Goal: Task Accomplishment & Management: Manage account settings

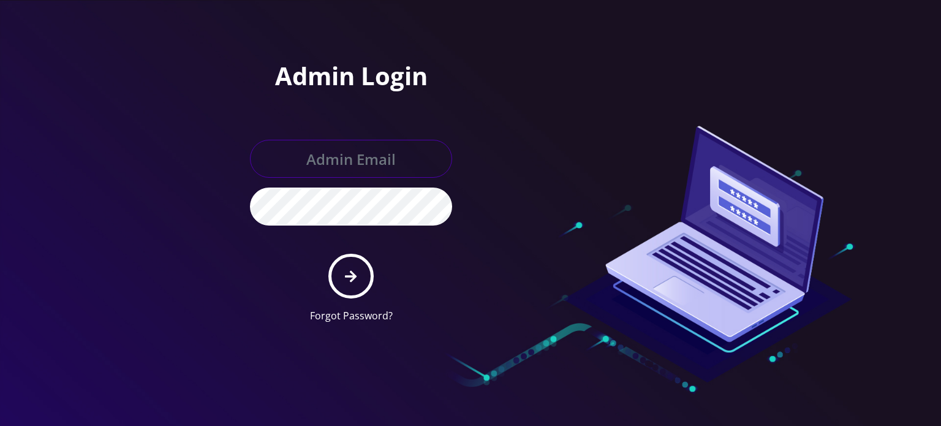
type input "allchoiceconnect@britewireless.com"
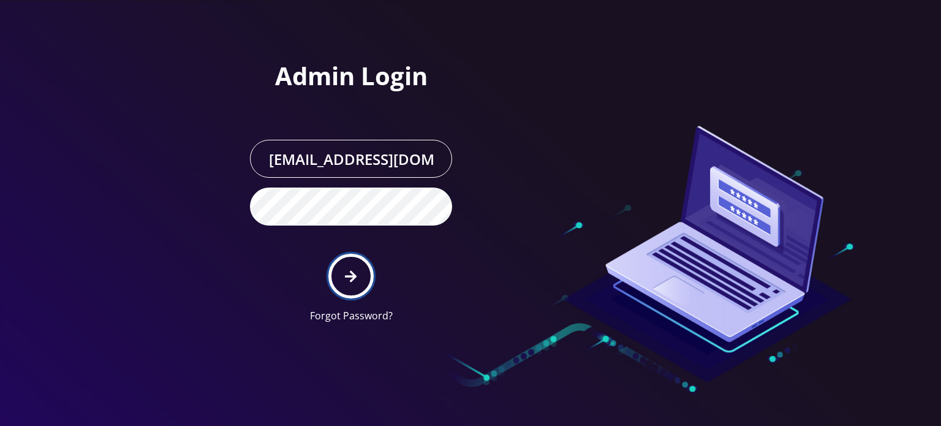
click at [353, 278] on icon "submit" at bounding box center [351, 276] width 12 height 12
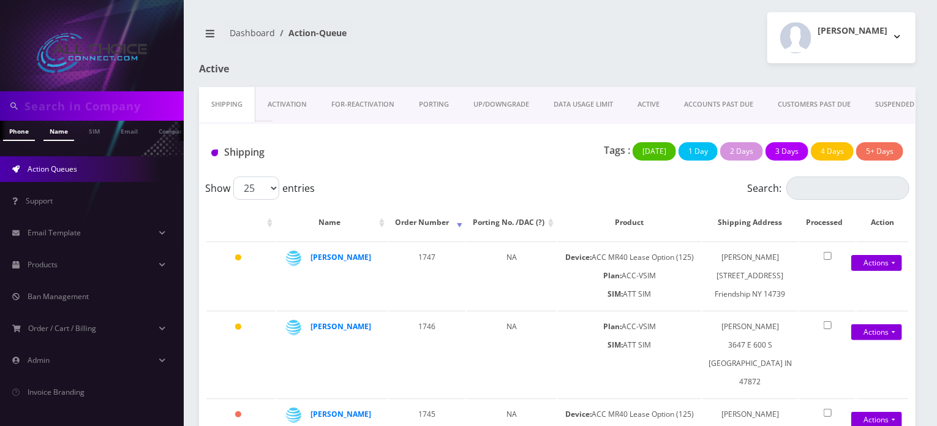
click at [58, 132] on link "Name" at bounding box center [58, 131] width 31 height 20
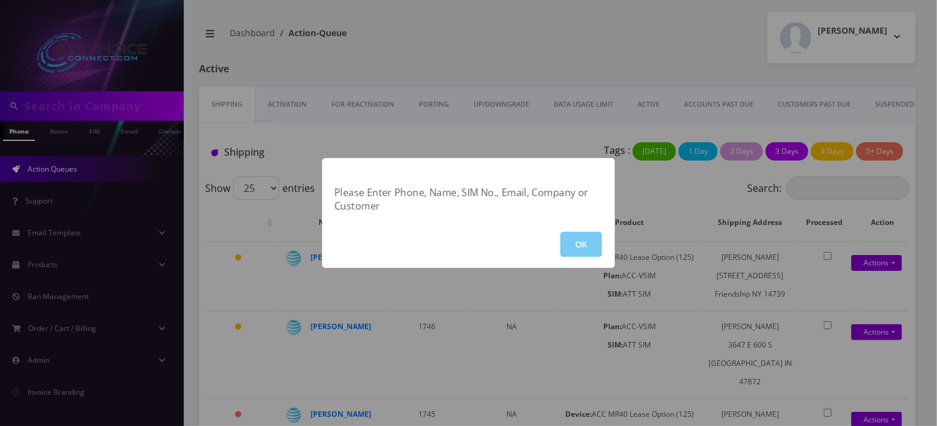
click at [583, 249] on button "OK" at bounding box center [582, 244] width 42 height 25
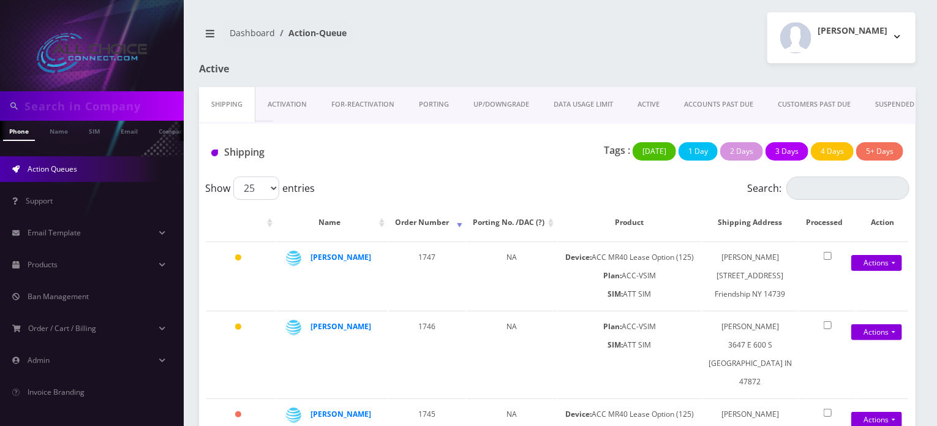
scroll to position [0, 6]
click at [42, 135] on link "Name" at bounding box center [52, 131] width 31 height 20
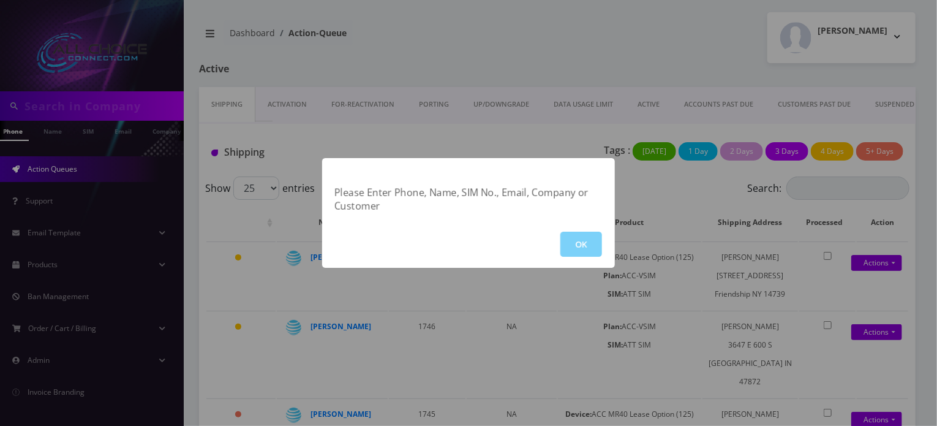
click at [51, 107] on div "Please Enter Phone, Name, SIM No., Email, Company or Customer OK" at bounding box center [468, 213] width 937 height 426
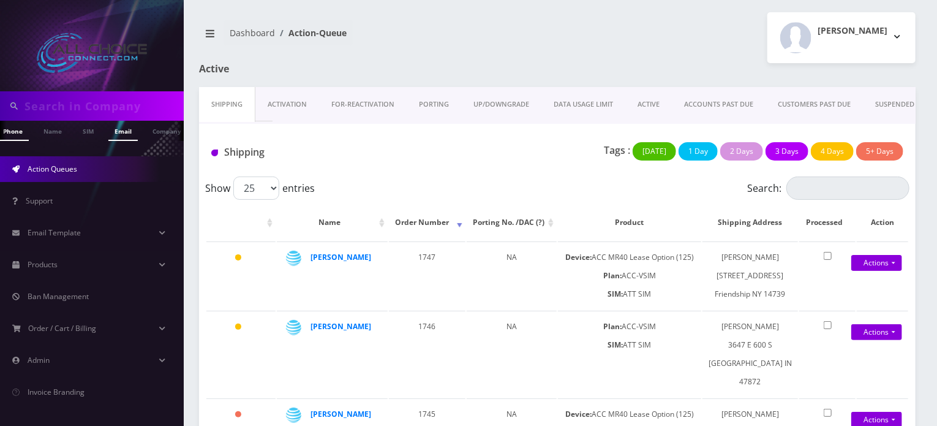
scroll to position [0, 12]
click at [115, 107] on input "text" at bounding box center [103, 105] width 156 height 23
type input "jacob"
click at [42, 134] on link "Name" at bounding box center [46, 131] width 31 height 20
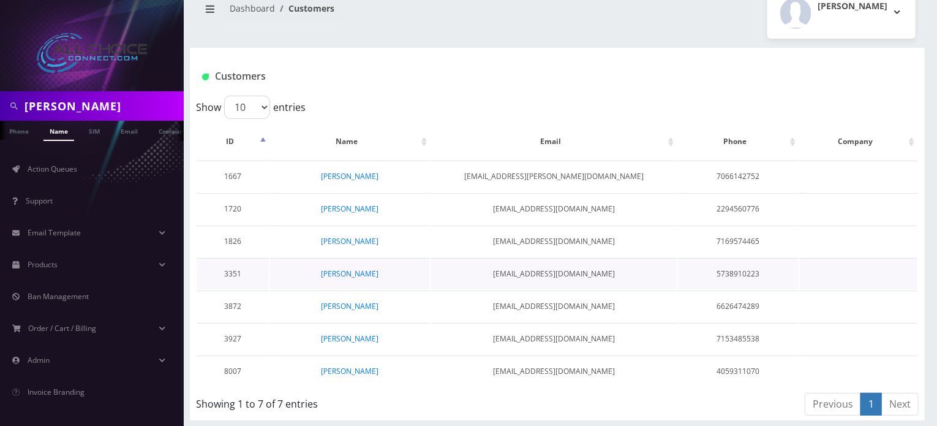
scroll to position [25, 0]
click at [344, 366] on link "[PERSON_NAME]" at bounding box center [351, 371] width 58 height 10
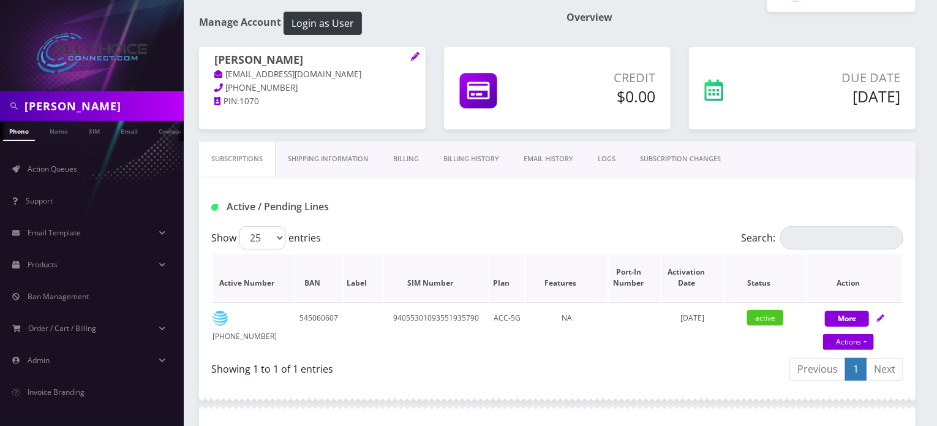
scroll to position [50, 0]
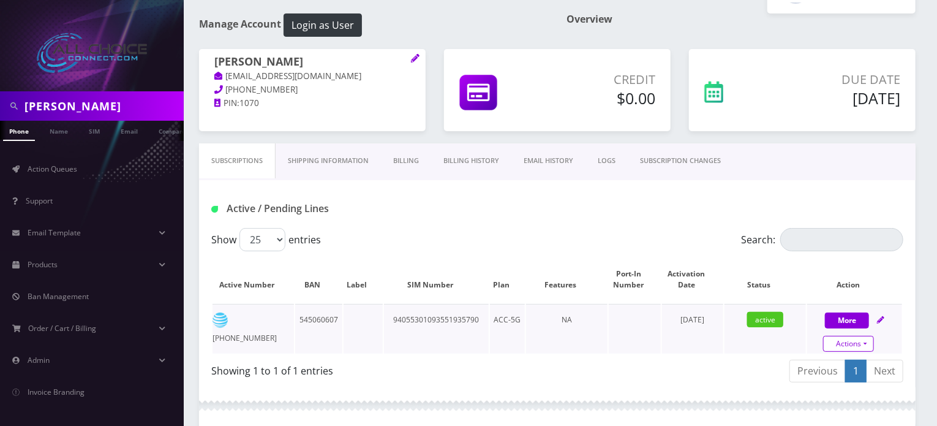
click at [848, 346] on link "Actions" at bounding box center [848, 344] width 51 height 16
select select "ATT SIM"
select select "126"
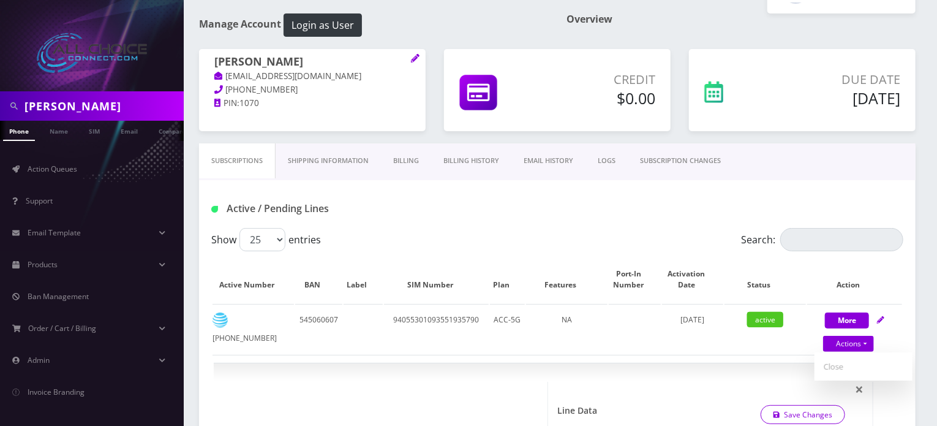
click at [608, 228] on div "Show 25 50 100 250 500 entries" at bounding box center [470, 239] width 519 height 23
click at [333, 164] on link "Shipping Information" at bounding box center [328, 160] width 105 height 35
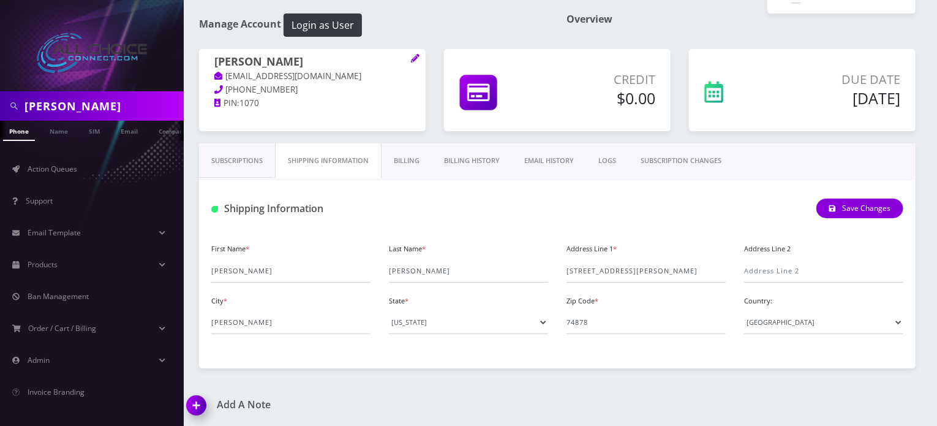
click at [415, 161] on link "Billing" at bounding box center [407, 160] width 50 height 35
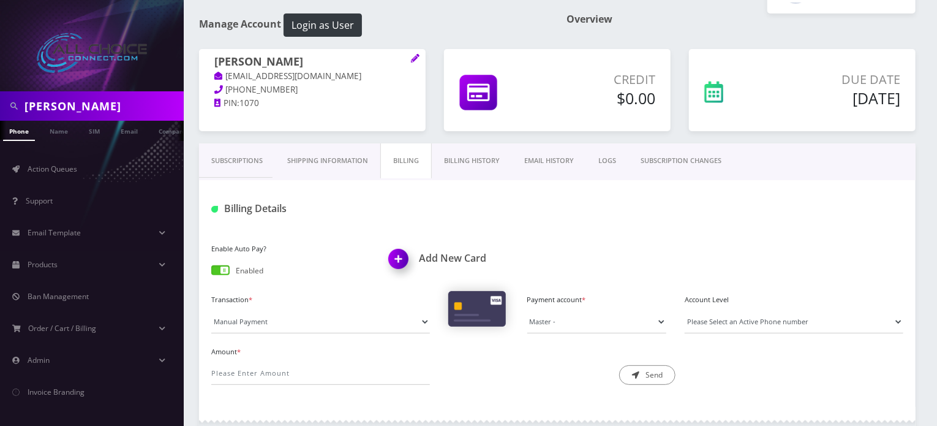
click at [458, 157] on link "Billing History" at bounding box center [472, 160] width 80 height 35
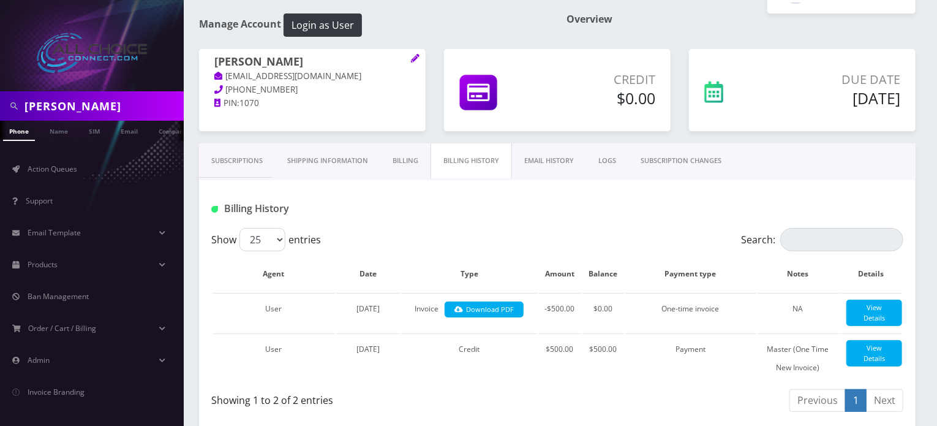
click at [542, 158] on link "EMAIL HISTORY" at bounding box center [549, 160] width 74 height 35
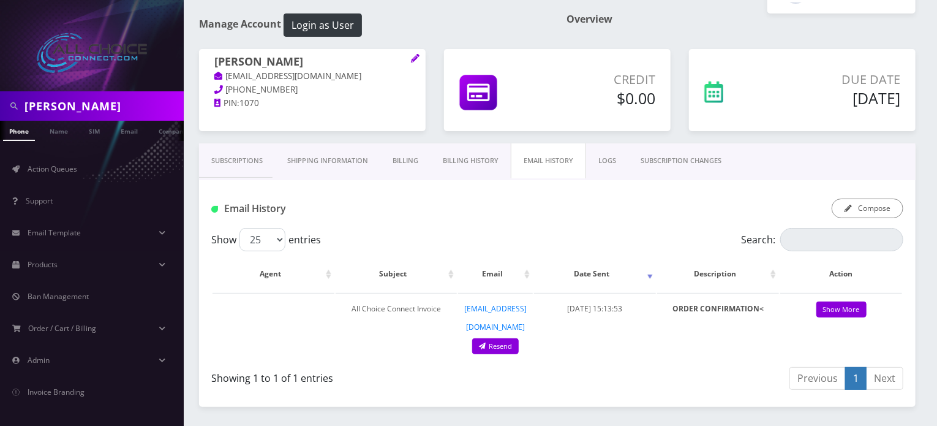
click at [609, 161] on link "LOGS" at bounding box center [607, 160] width 42 height 35
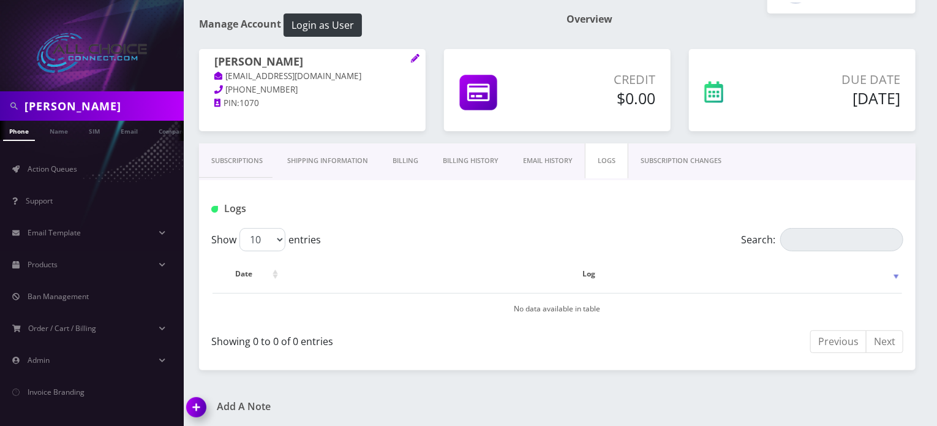
click at [662, 163] on link "SUBSCRIPTION CHANGES" at bounding box center [681, 160] width 105 height 35
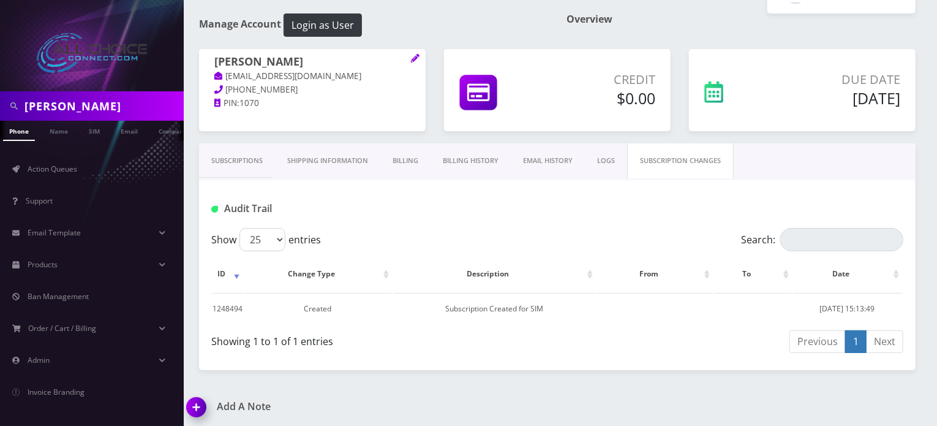
click at [233, 165] on link "Subscriptions" at bounding box center [237, 160] width 76 height 35
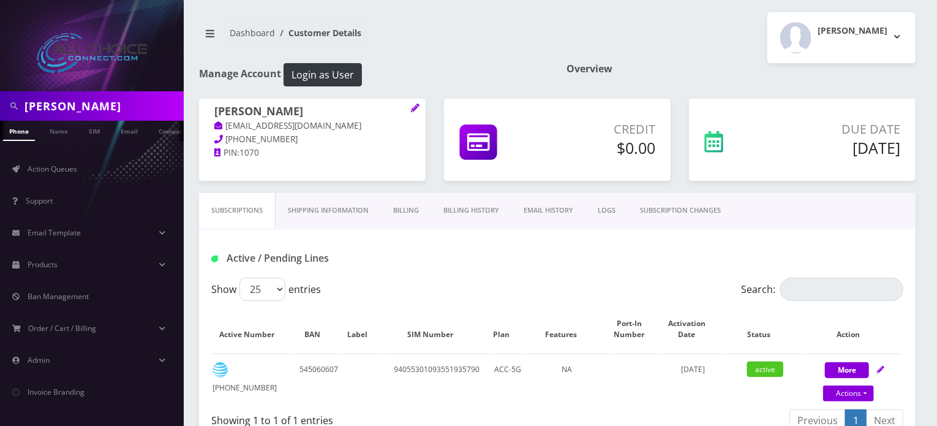
click at [333, 208] on link "Shipping Information" at bounding box center [328, 210] width 105 height 35
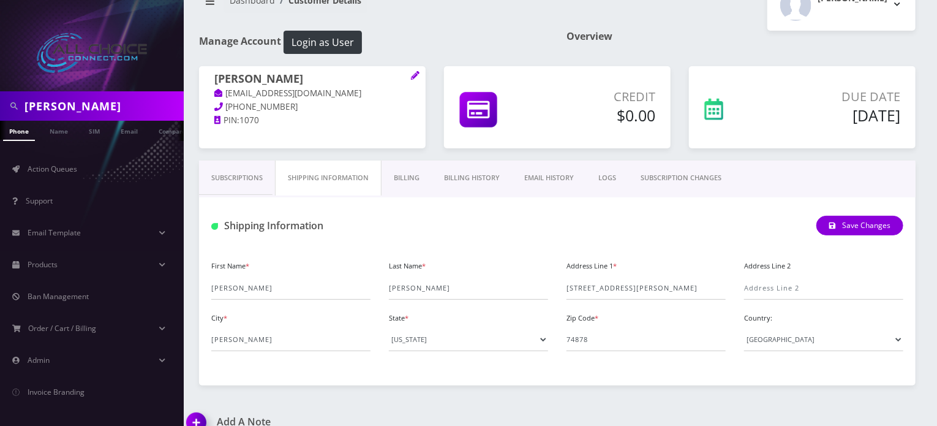
scroll to position [50, 0]
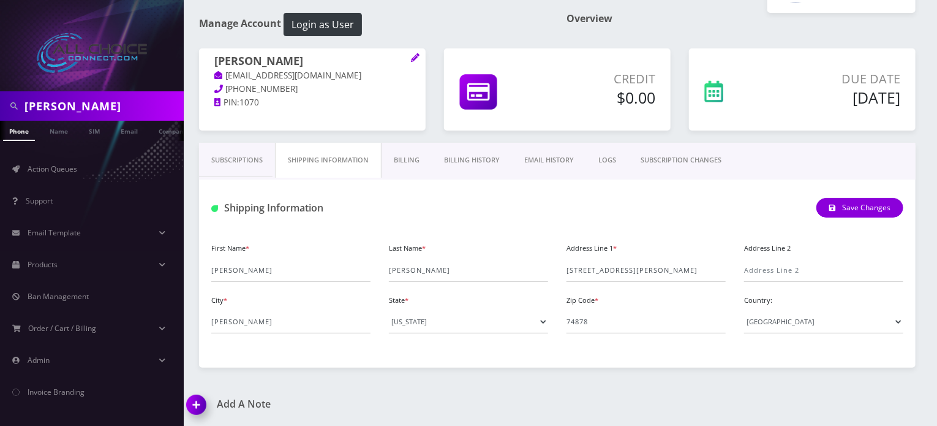
click at [406, 159] on link "Billing" at bounding box center [407, 160] width 50 height 35
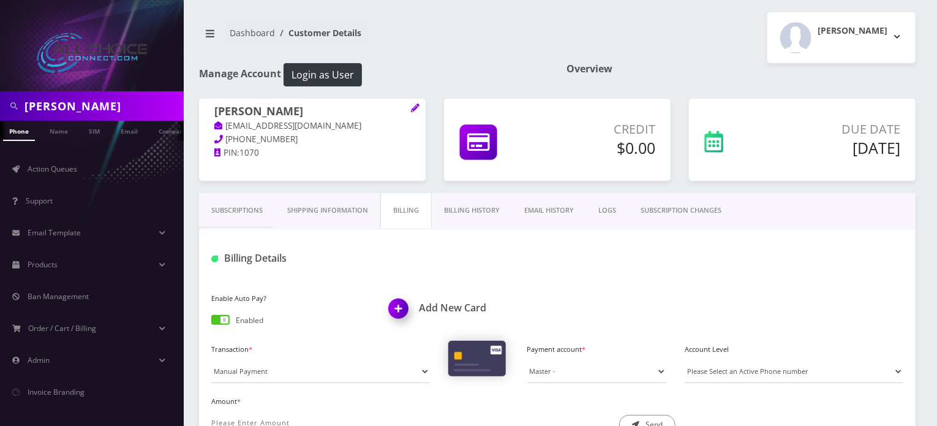
click at [480, 207] on link "Billing History" at bounding box center [472, 210] width 80 height 35
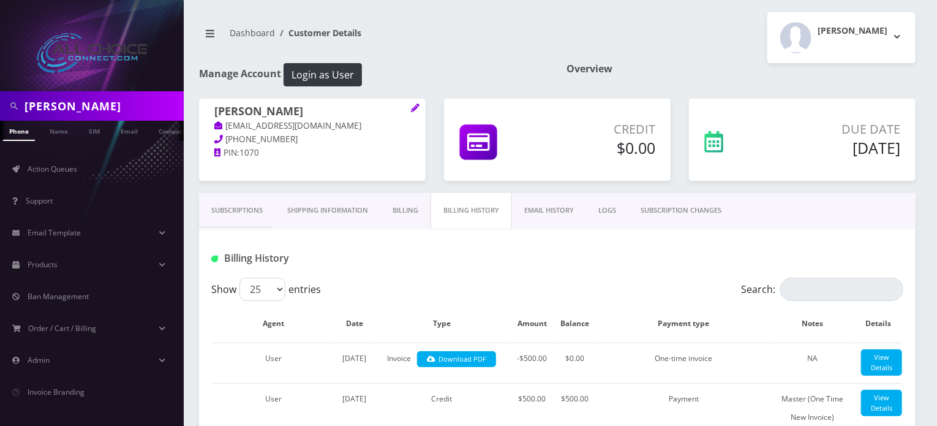
click at [546, 206] on link "EMAIL HISTORY" at bounding box center [549, 210] width 74 height 35
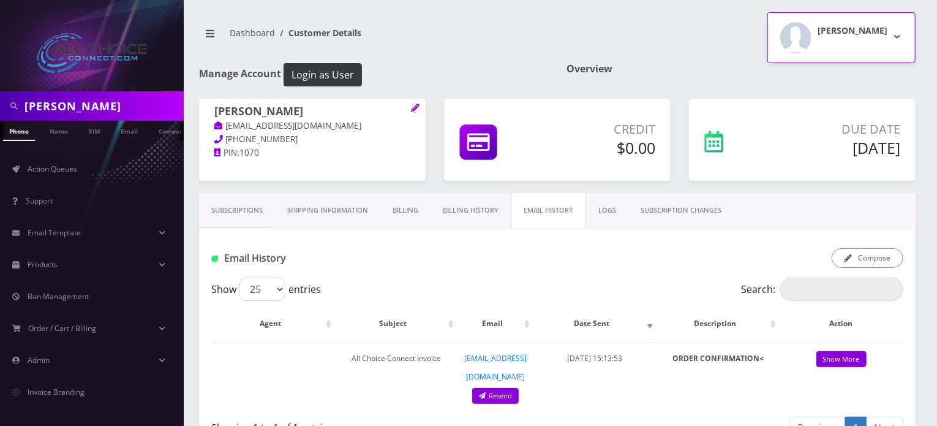
click at [887, 36] on h2 "[PERSON_NAME]" at bounding box center [853, 31] width 70 height 10
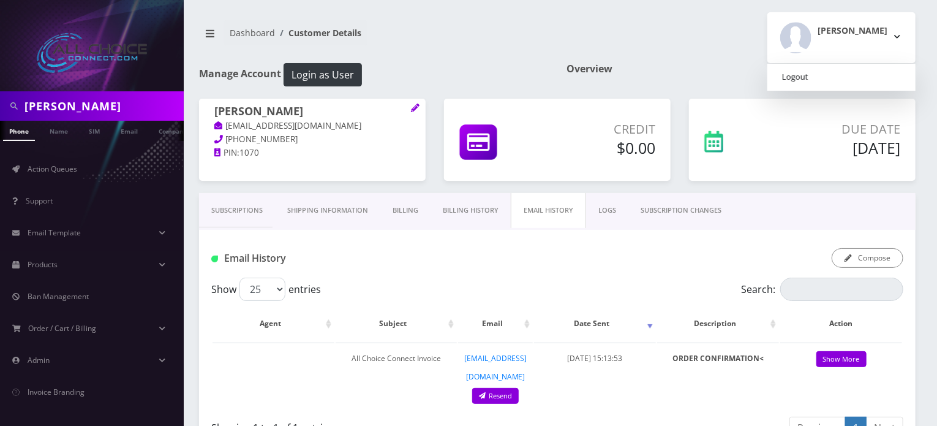
click at [842, 77] on link "Logout" at bounding box center [842, 77] width 148 height 17
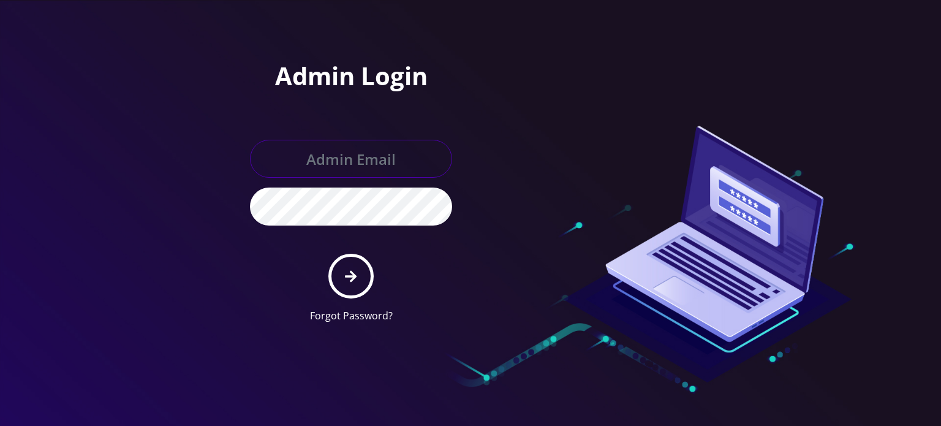
type input "[EMAIL_ADDRESS][DOMAIN_NAME]"
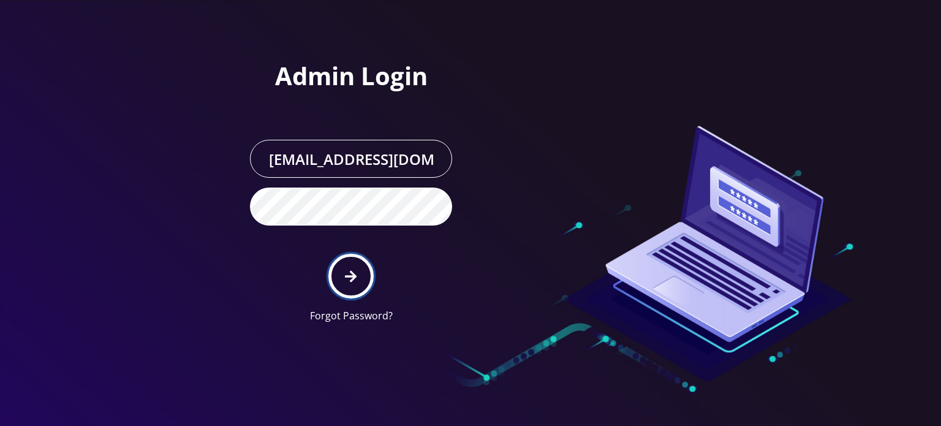
click at [349, 277] on icon "submit" at bounding box center [351, 276] width 12 height 13
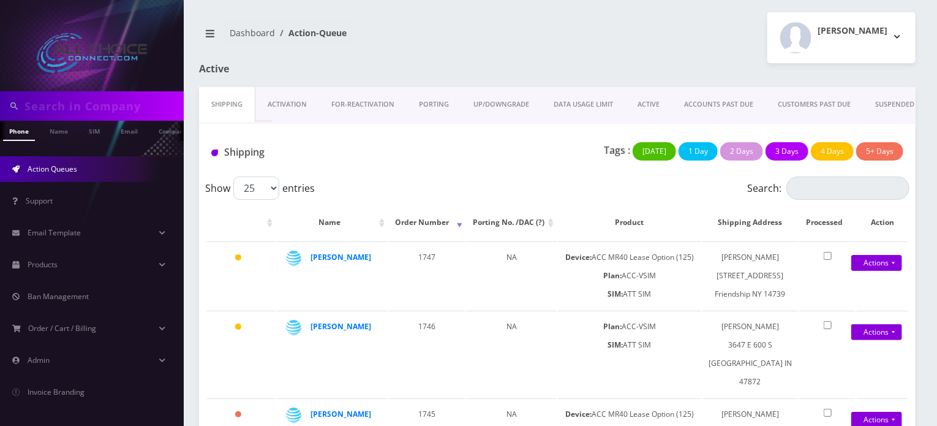
click at [99, 107] on input "text" at bounding box center [103, 105] width 156 height 23
type input "[PERSON_NAME]"
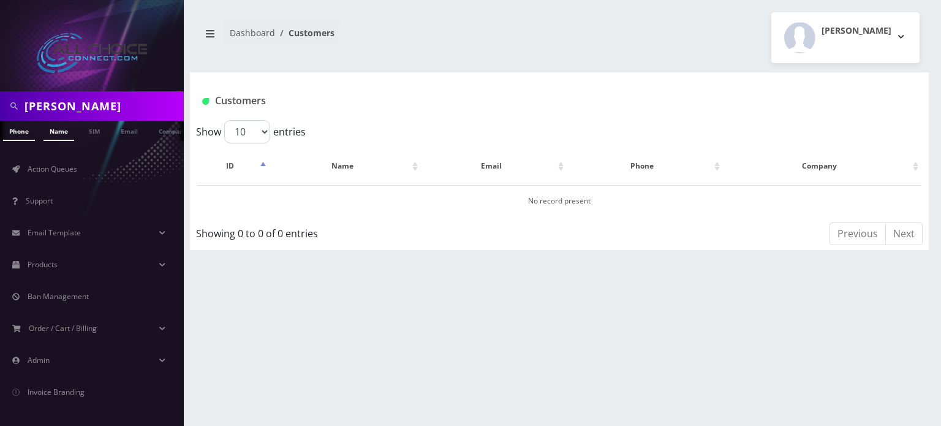
click at [45, 133] on link "Name" at bounding box center [58, 131] width 31 height 20
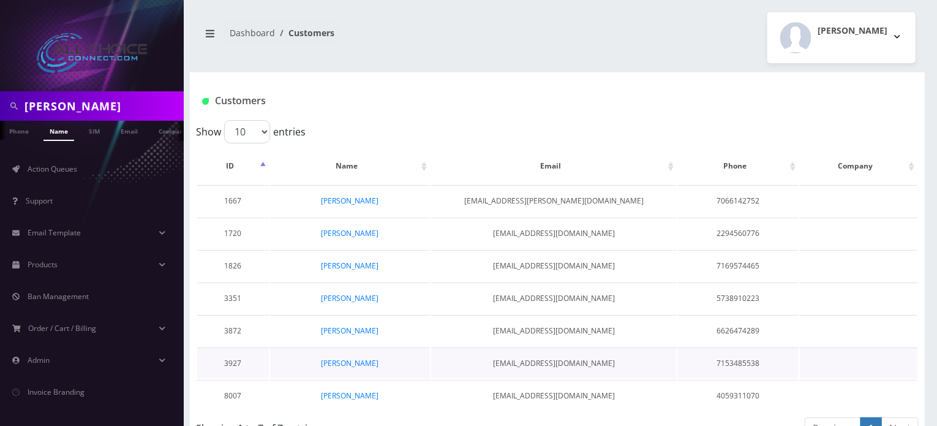
scroll to position [25, 0]
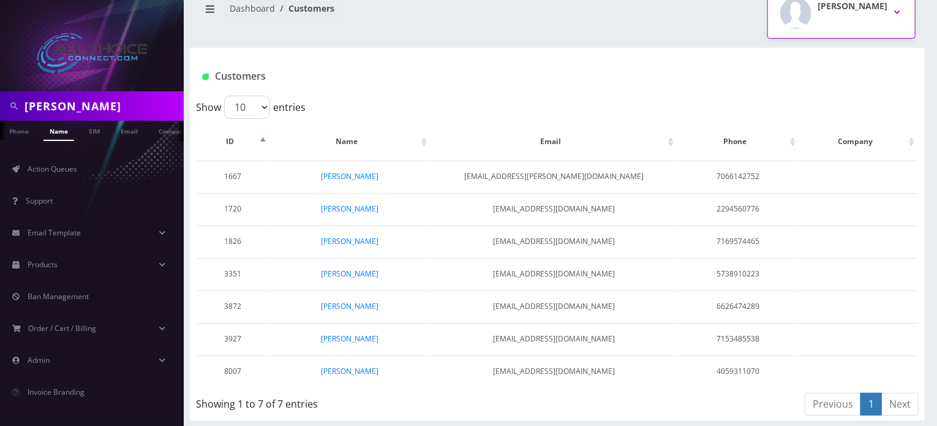
click at [812, 3] on img "button" at bounding box center [795, 13] width 31 height 31
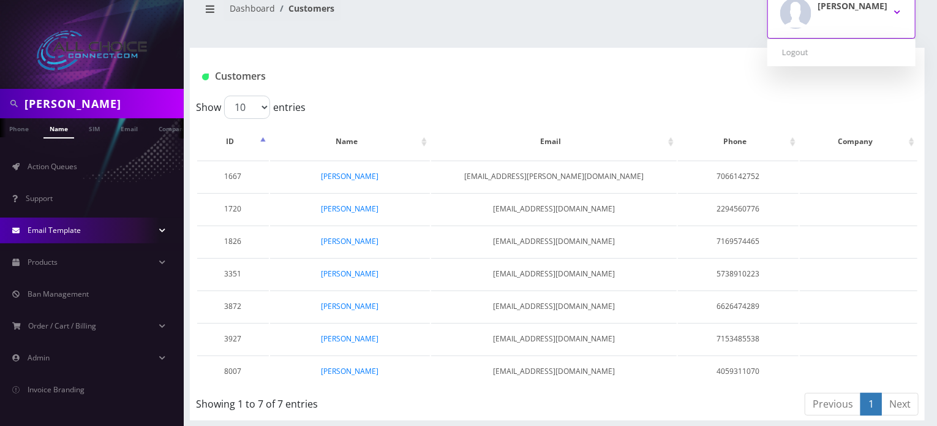
scroll to position [4, 0]
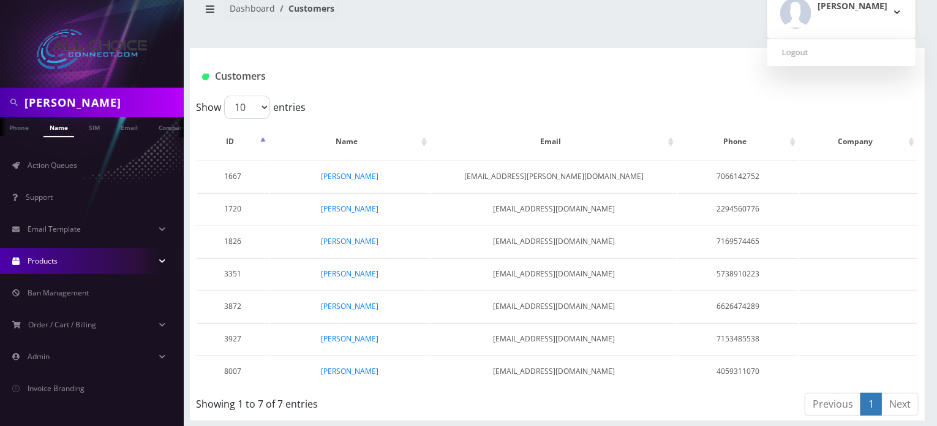
click at [148, 260] on link "Products" at bounding box center [92, 261] width 184 height 26
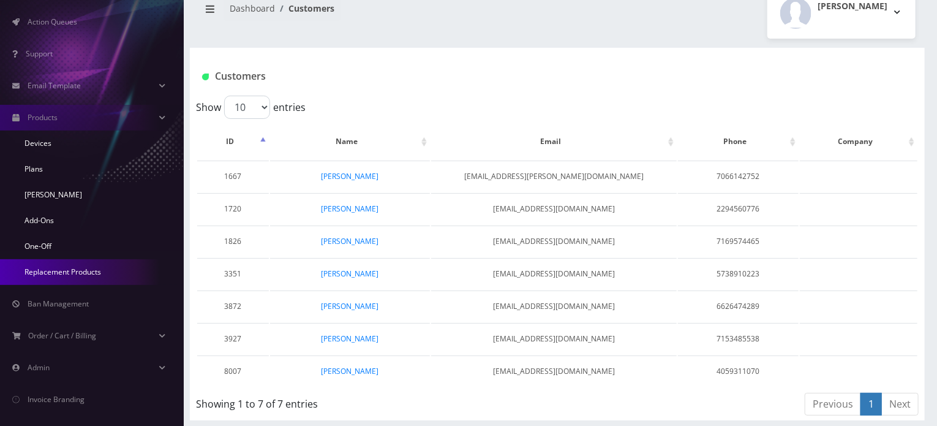
scroll to position [158, 0]
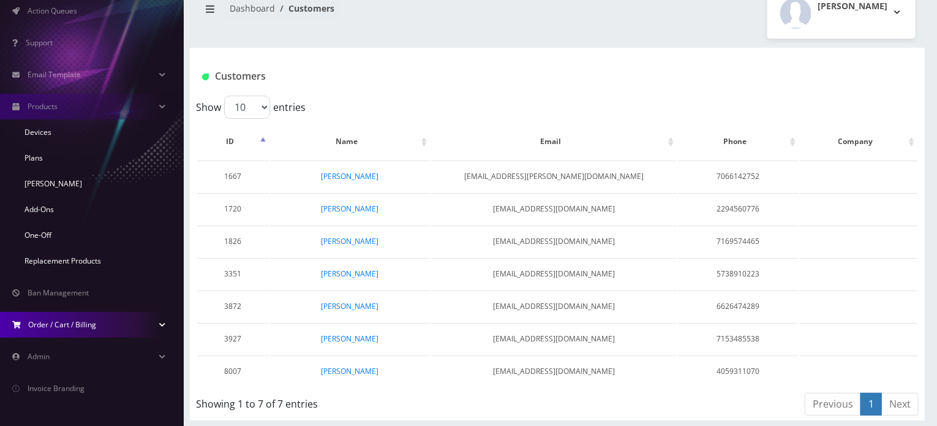
click at [119, 323] on link "Order / Cart / Billing" at bounding box center [92, 325] width 184 height 26
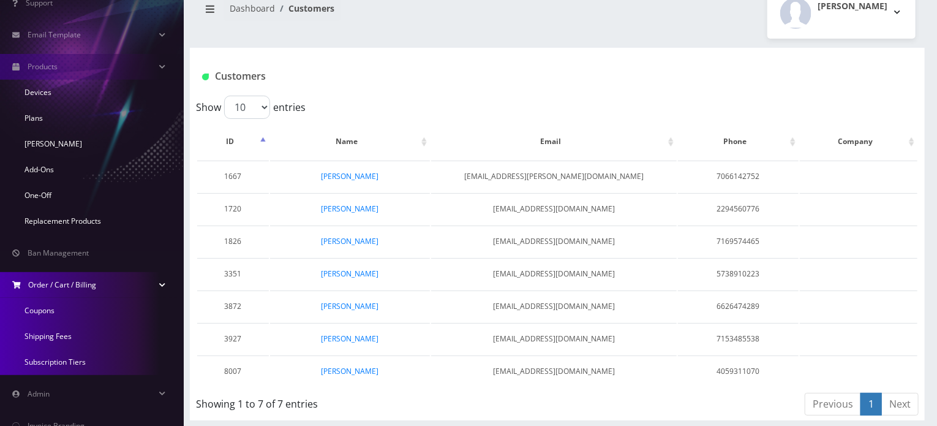
scroll to position [219, 0]
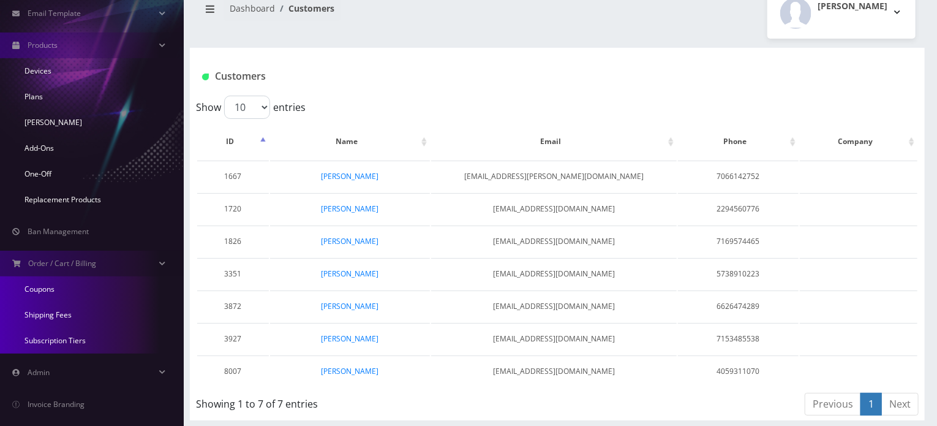
click at [36, 286] on link "Coupons" at bounding box center [92, 289] width 184 height 26
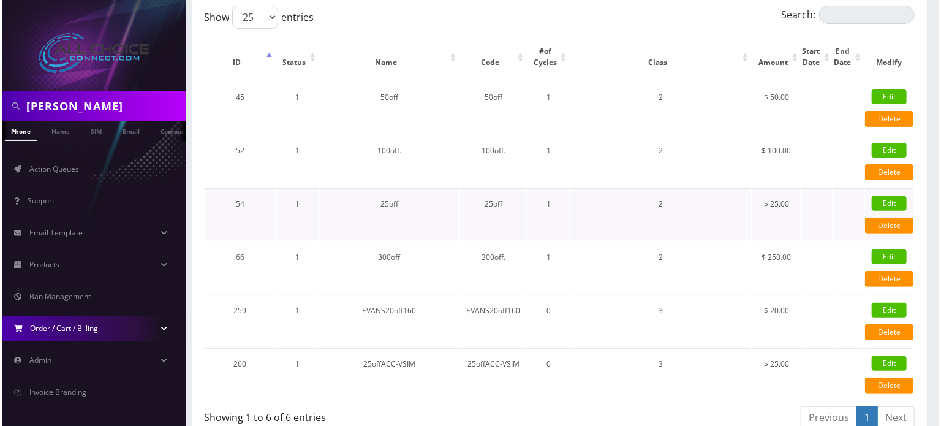
scroll to position [129, 0]
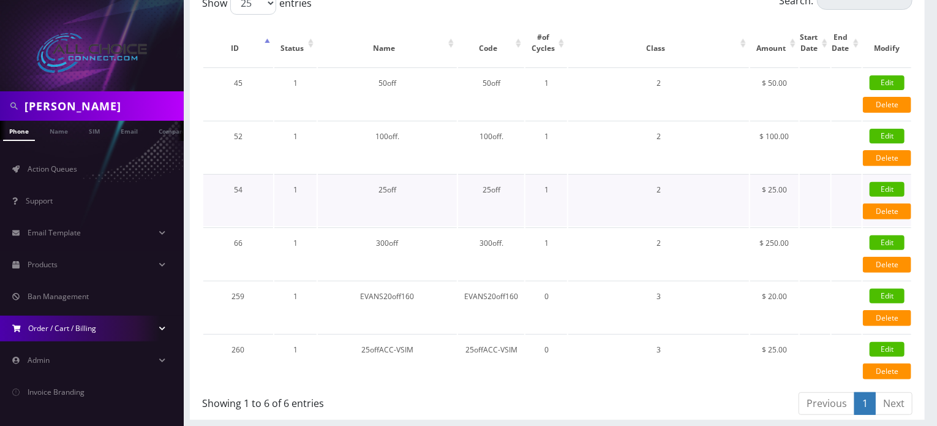
click at [343, 200] on td "25off" at bounding box center [388, 200] width 140 height 52
click at [513, 198] on td "25off" at bounding box center [491, 200] width 66 height 52
drag, startPoint x: 513, startPoint y: 198, endPoint x: 583, endPoint y: 196, distance: 69.9
click at [515, 198] on td "25off" at bounding box center [491, 200] width 66 height 52
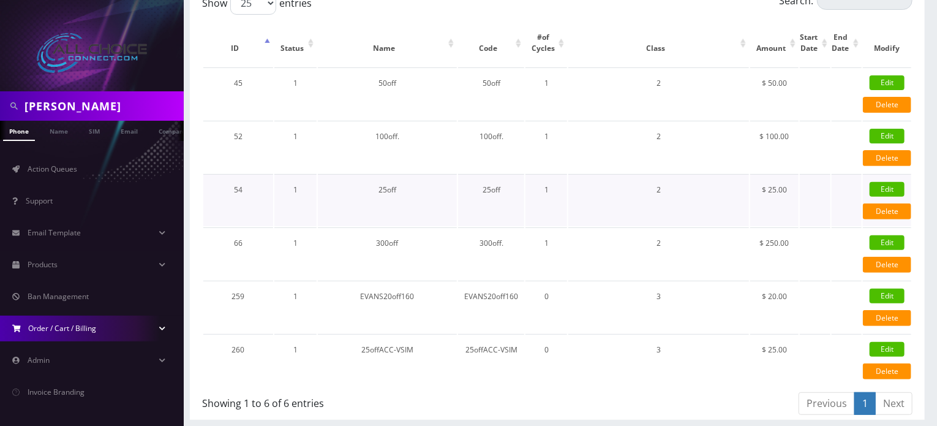
click at [886, 187] on link "Edit" at bounding box center [887, 189] width 35 height 15
select select "2"
select select "1"
select select "2"
select select "1"
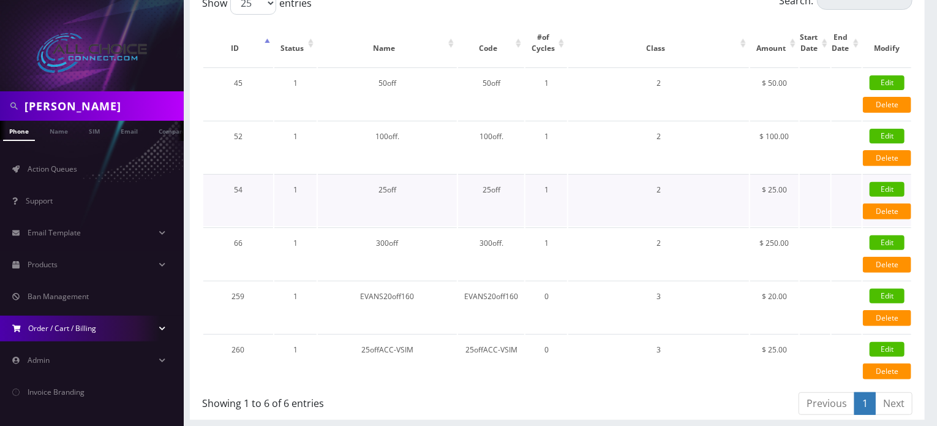
type input "25"
type input "25off"
type input "1"
type input "999"
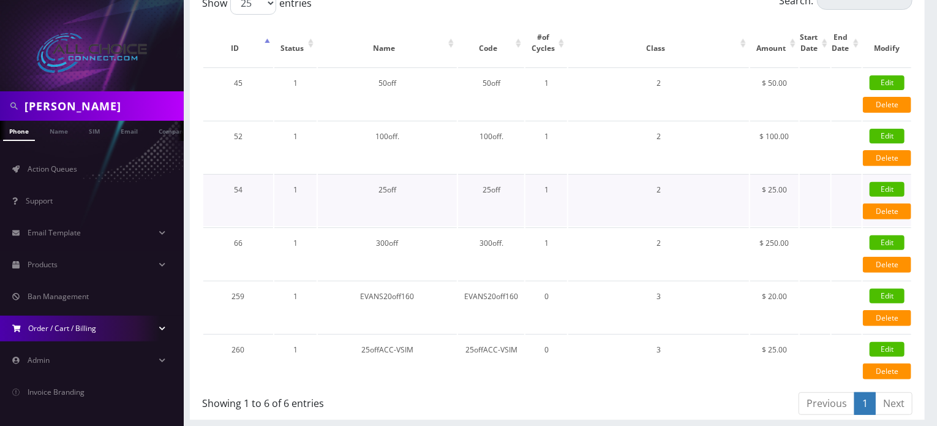
select select "1"
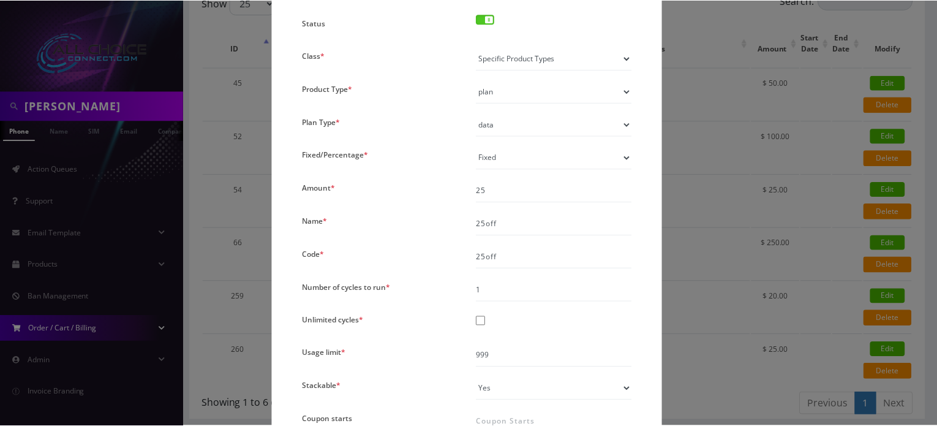
scroll to position [0, 0]
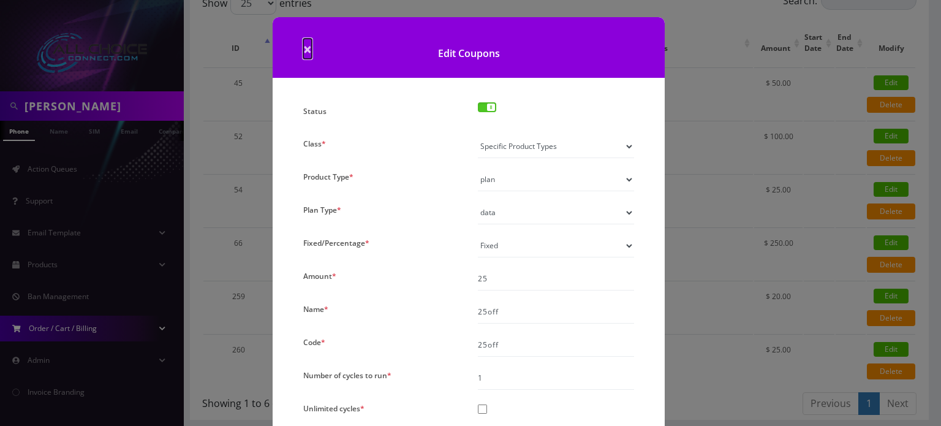
click at [308, 45] on span "×" at bounding box center [307, 49] width 9 height 20
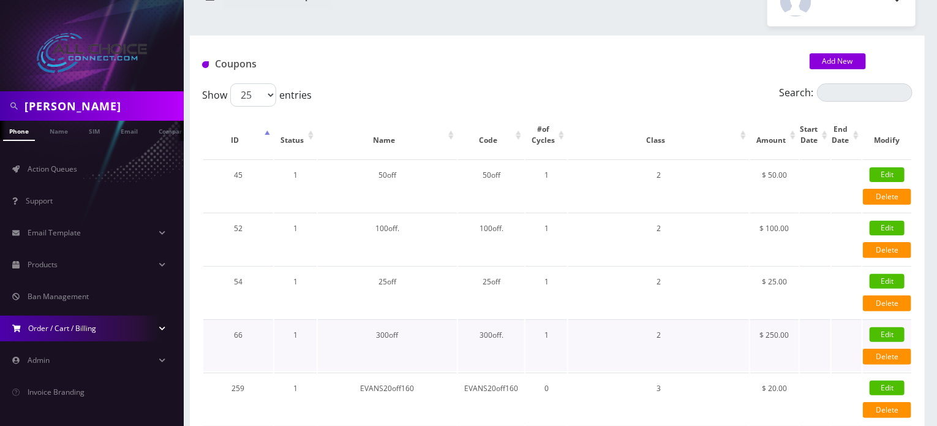
scroll to position [6, 0]
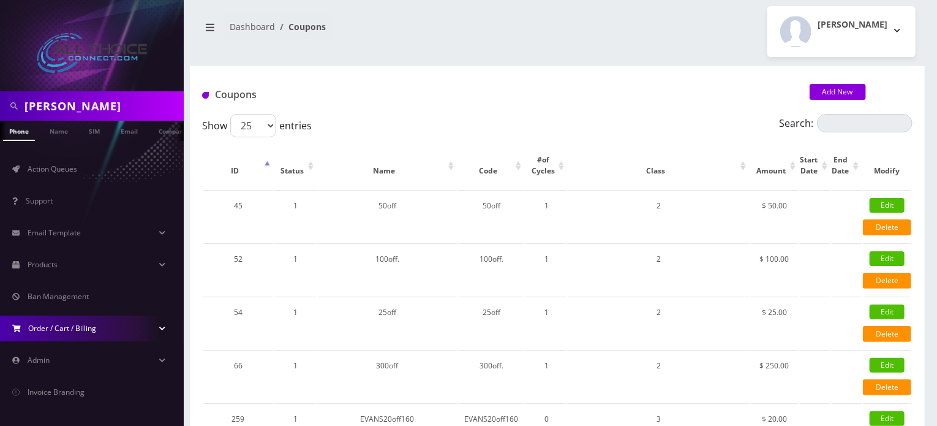
click at [407, 99] on h1 "Coupons" at bounding box center [496, 95] width 589 height 12
click at [873, 21] on h2 "[PERSON_NAME]" at bounding box center [853, 25] width 70 height 10
click at [833, 69] on link "Logout" at bounding box center [842, 70] width 148 height 17
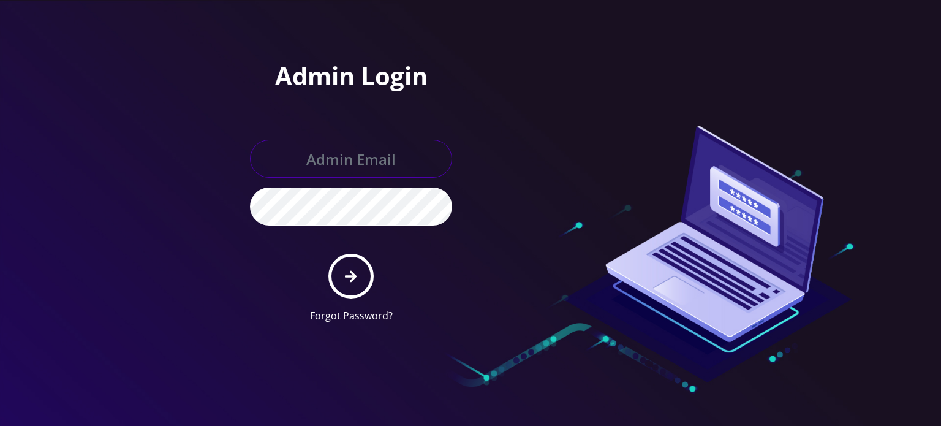
type input "[EMAIL_ADDRESS][DOMAIN_NAME]"
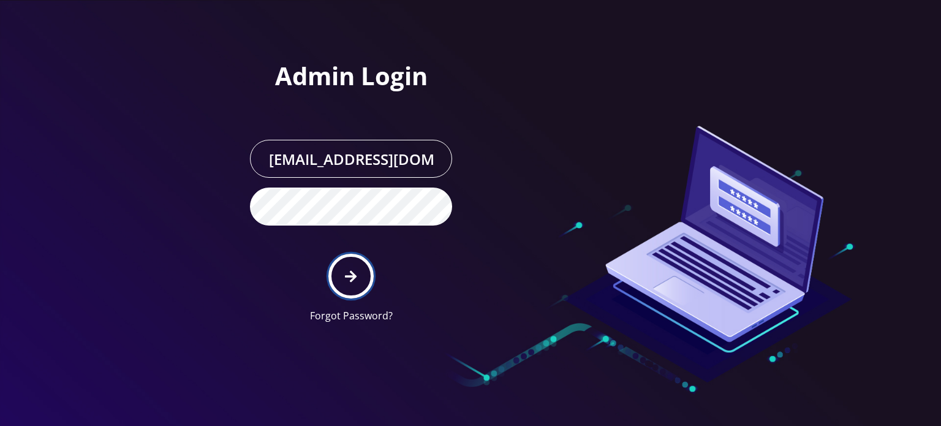
click at [350, 271] on icon "submit" at bounding box center [351, 276] width 12 height 13
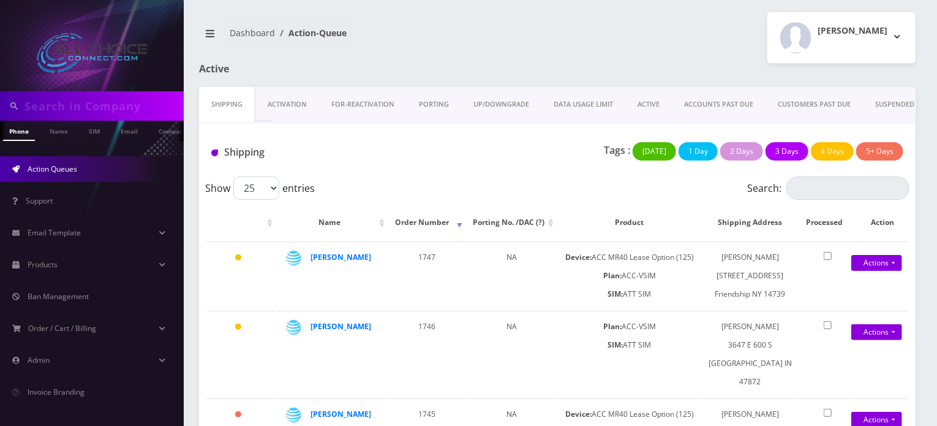
scroll to position [0, 6]
click at [89, 110] on input "text" at bounding box center [103, 105] width 156 height 23
type input "[PERSON_NAME]"
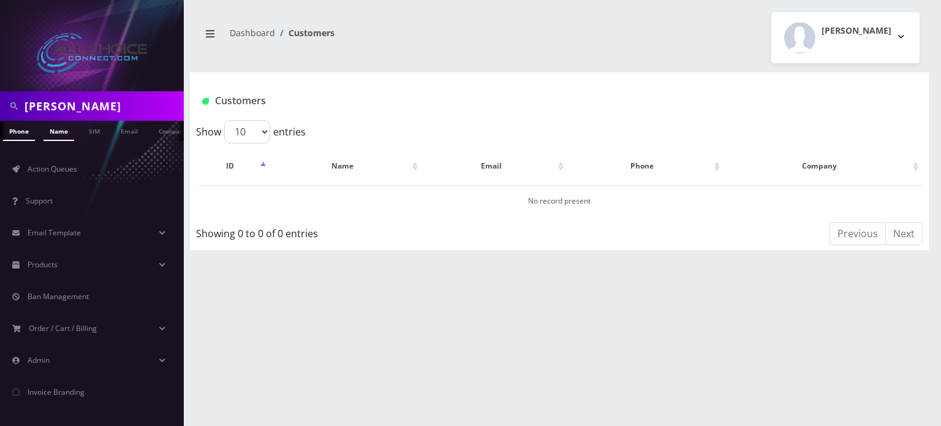
click at [66, 129] on link "Name" at bounding box center [58, 131] width 31 height 20
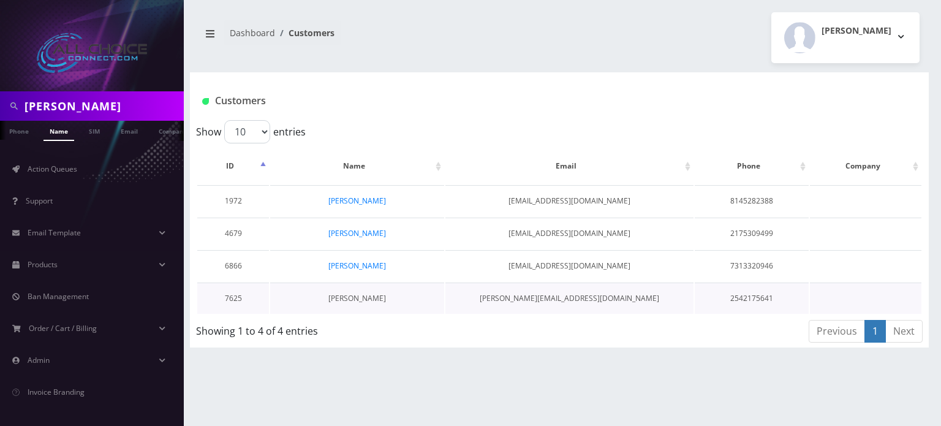
click at [360, 298] on link "[PERSON_NAME]" at bounding box center [357, 298] width 58 height 10
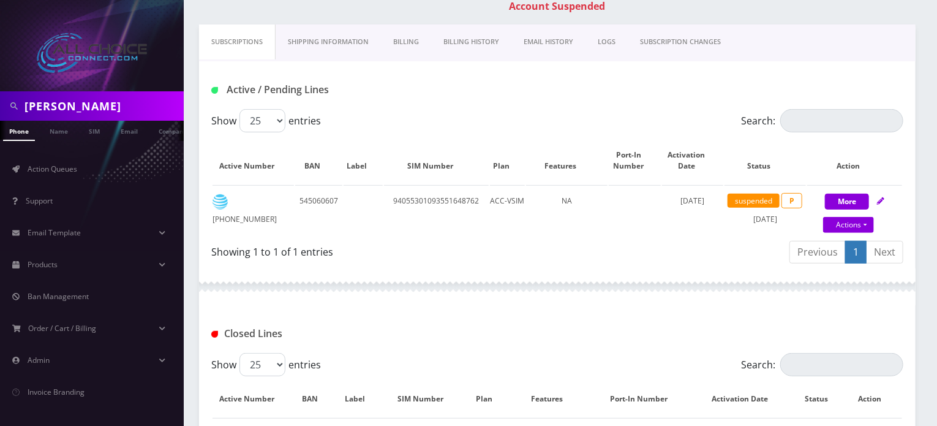
scroll to position [184, 0]
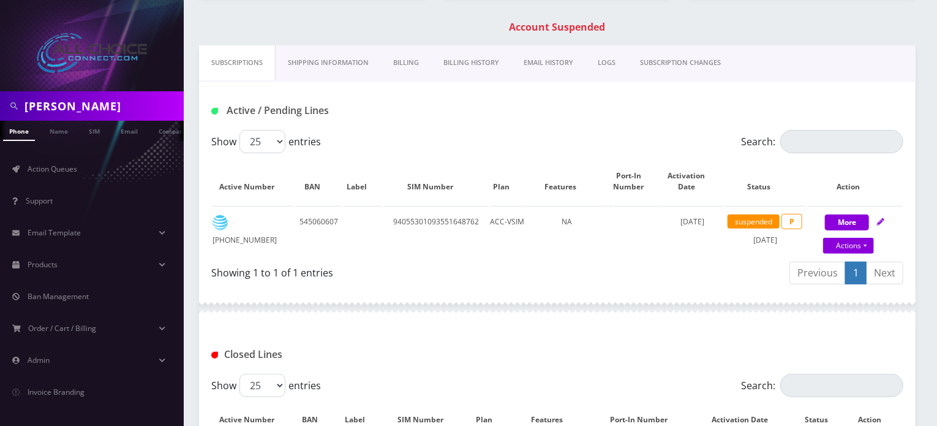
click at [476, 61] on link "Billing History" at bounding box center [471, 62] width 80 height 35
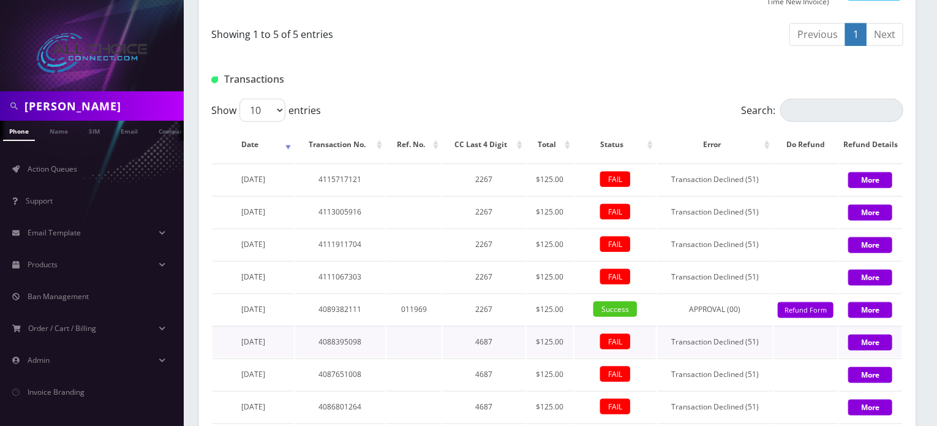
scroll to position [674, 0]
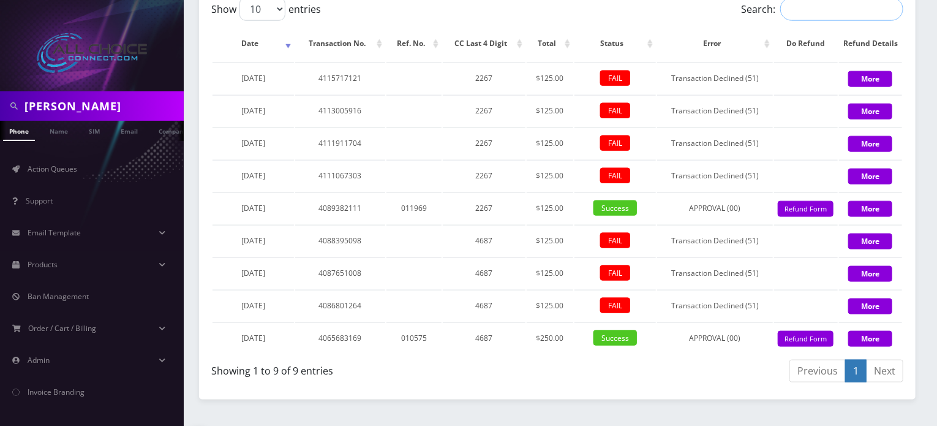
click at [809, 12] on input "Search:" at bounding box center [841, 9] width 123 height 23
click at [707, 13] on div "Show 10 25 50 100 entries" at bounding box center [470, 9] width 519 height 23
click at [804, 13] on input "Search:" at bounding box center [841, 9] width 123 height 23
click at [692, 14] on div "Show 10 25 50 100 entries" at bounding box center [470, 9] width 519 height 23
click at [806, 14] on input "Search:" at bounding box center [841, 9] width 123 height 23
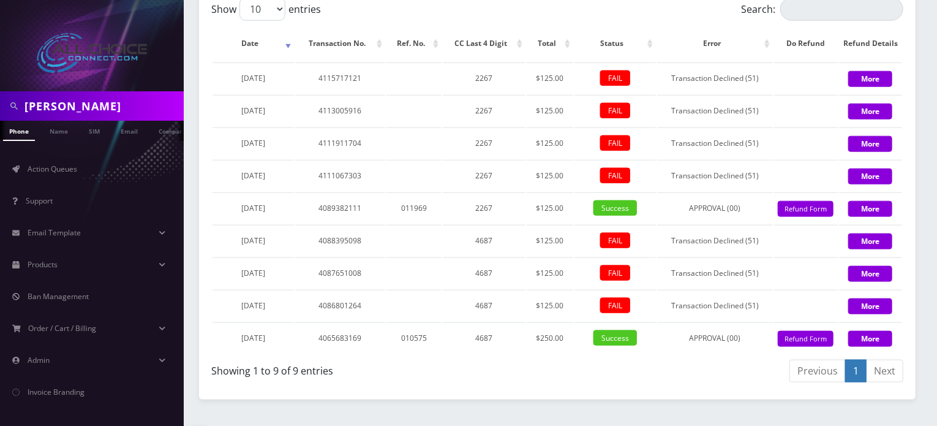
click at [697, 14] on div "Show 10 25 50 100 entries" at bounding box center [470, 9] width 519 height 23
click at [801, 13] on input "Search:" at bounding box center [841, 9] width 123 height 23
click at [713, 16] on div "Show 10 25 50 100 entries" at bounding box center [470, 9] width 519 height 23
click at [817, 15] on input "Search:" at bounding box center [841, 9] width 123 height 23
drag, startPoint x: 703, startPoint y: 17, endPoint x: 748, endPoint y: 17, distance: 44.7
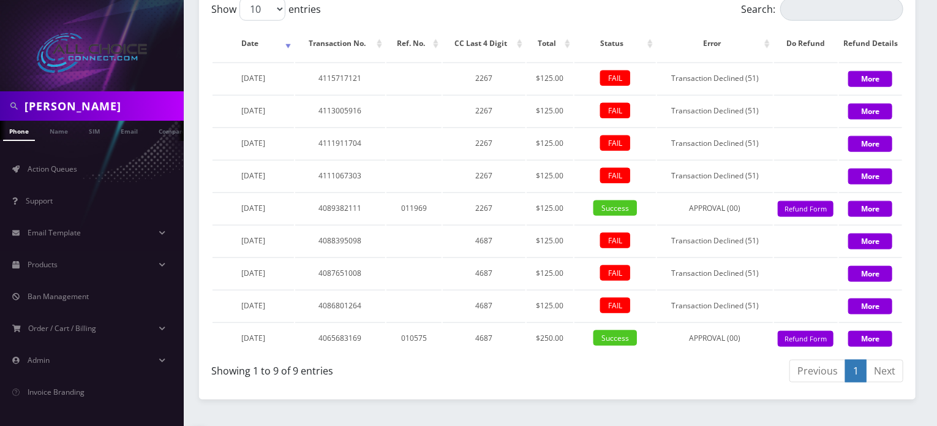
click at [703, 17] on div "Show 10 25 50 100 entries" at bounding box center [470, 9] width 519 height 23
click at [803, 17] on input "Search:" at bounding box center [841, 9] width 123 height 23
click at [719, 14] on div "Show 10 25 50 100 entries" at bounding box center [470, 9] width 519 height 23
click at [811, 13] on input "Search:" at bounding box center [841, 9] width 123 height 23
click at [714, 17] on div "Show 10 25 50 100 entries" at bounding box center [470, 9] width 519 height 23
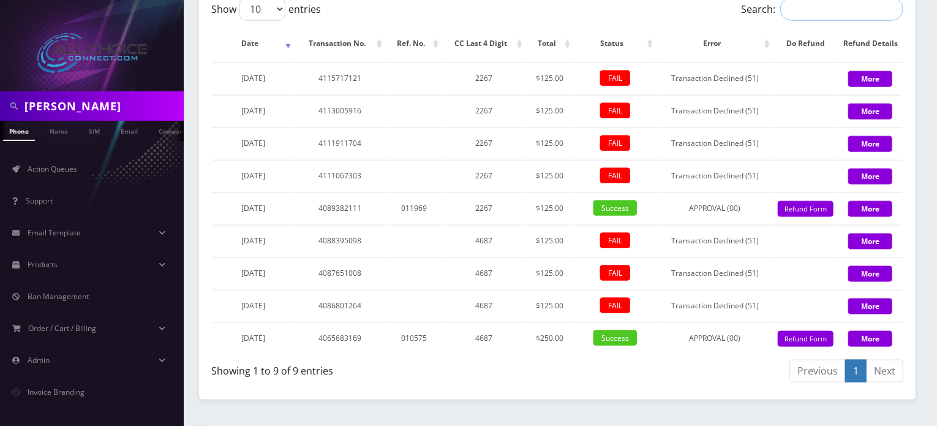
click at [812, 18] on input "Search:" at bounding box center [841, 9] width 123 height 23
drag, startPoint x: 695, startPoint y: 17, endPoint x: 719, endPoint y: 17, distance: 24.5
click at [695, 17] on div "Show 10 25 50 100 entries" at bounding box center [470, 9] width 519 height 23
click at [804, 16] on input "Search:" at bounding box center [841, 9] width 123 height 23
click at [703, 16] on div "Show 10 25 50 100 entries" at bounding box center [470, 9] width 519 height 23
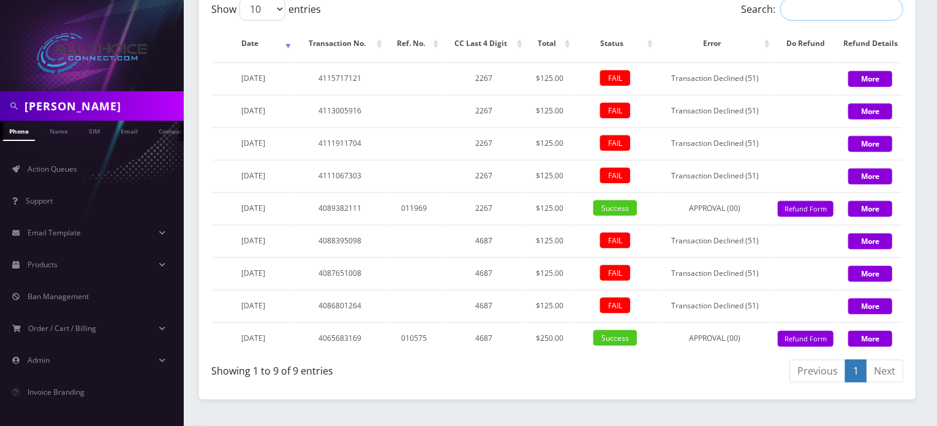
click at [809, 17] on input "Search:" at bounding box center [841, 9] width 123 height 23
drag, startPoint x: 705, startPoint y: 17, endPoint x: 789, endPoint y: 12, distance: 84.1
click at [721, 15] on div "Show 10 25 50 100 entries" at bounding box center [470, 9] width 519 height 23
click at [816, 12] on input "Search:" at bounding box center [841, 9] width 123 height 23
click at [722, 12] on div "Show 10 25 50 100 entries" at bounding box center [470, 9] width 519 height 23
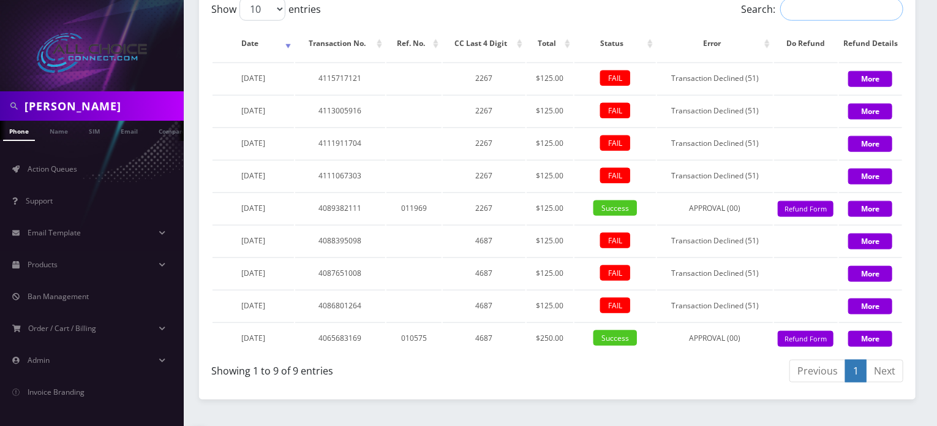
click at [810, 18] on input "Search:" at bounding box center [841, 9] width 123 height 23
drag, startPoint x: 691, startPoint y: 15, endPoint x: 769, endPoint y: 17, distance: 78.4
click at [701, 17] on div "Show 10 25 50 100 entries" at bounding box center [470, 9] width 519 height 23
click at [806, 15] on input "Search:" at bounding box center [841, 9] width 123 height 23
drag, startPoint x: 706, startPoint y: 21, endPoint x: 772, endPoint y: 21, distance: 66.8
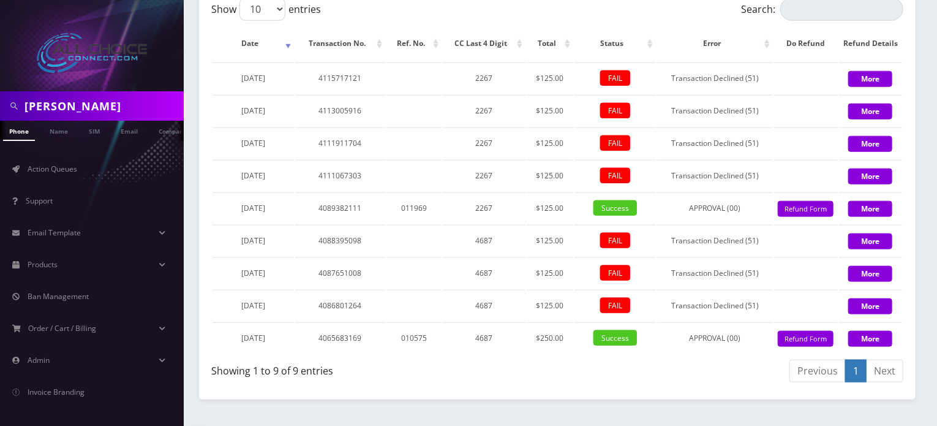
click at [723, 21] on div "Show 10 25 50 100 entries" at bounding box center [470, 9] width 519 height 23
click at [796, 19] on input "Search:" at bounding box center [841, 9] width 123 height 23
drag, startPoint x: 711, startPoint y: 18, endPoint x: 782, endPoint y: 21, distance: 71.1
click at [720, 21] on div "Show 10 25 50 100 entries" at bounding box center [470, 9] width 519 height 23
click at [795, 20] on input "Search:" at bounding box center [841, 9] width 123 height 23
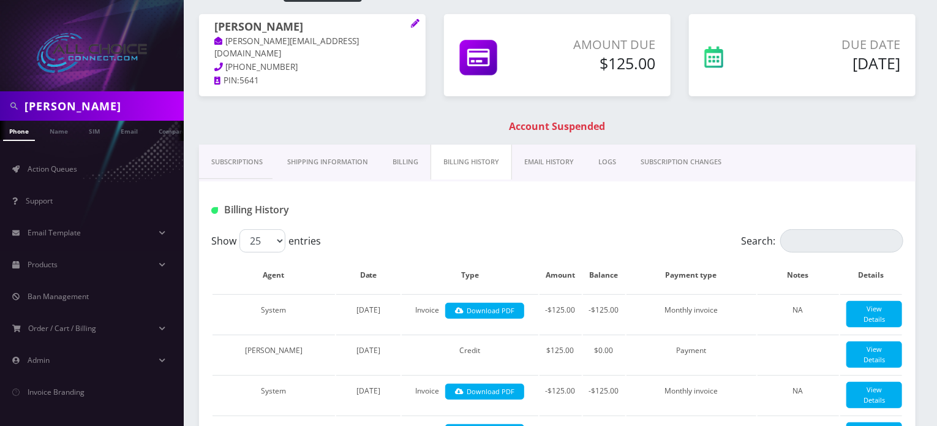
scroll to position [0, 0]
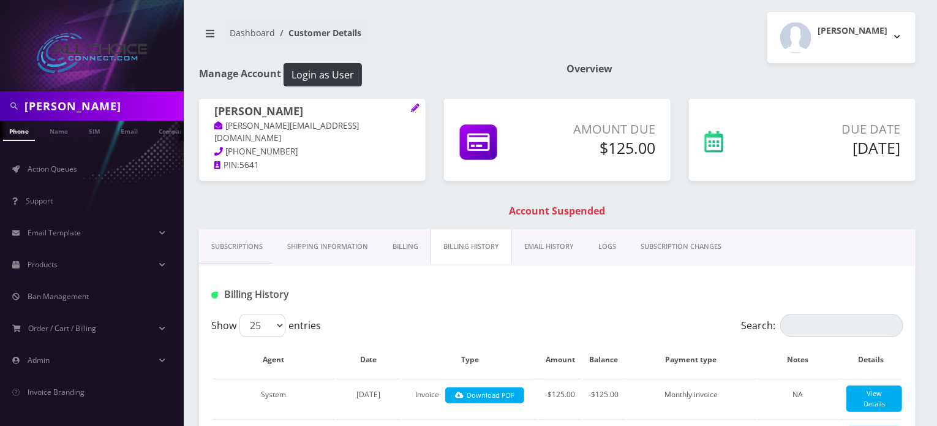
click at [624, 56] on div "Rob W Logout" at bounding box center [741, 37] width 368 height 51
drag, startPoint x: 627, startPoint y: 69, endPoint x: 500, endPoint y: 62, distance: 127.0
click at [500, 63] on div "Manage Account Login as User Overview" at bounding box center [557, 81] width 735 height 36
click at [498, 63] on h1 "Manage Account Login as User" at bounding box center [373, 74] width 349 height 23
drag, startPoint x: 551, startPoint y: 72, endPoint x: 669, endPoint y: 45, distance: 120.5
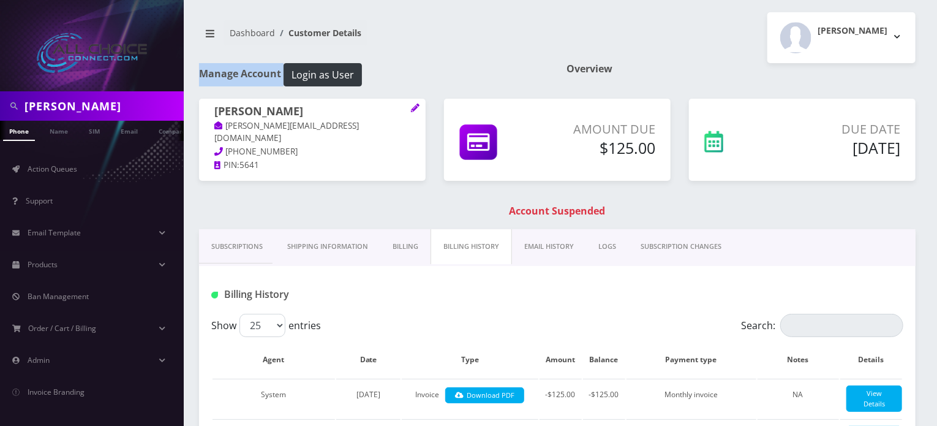
click at [668, 46] on div "Rob W Logout" at bounding box center [741, 37] width 368 height 51
drag, startPoint x: 561, startPoint y: 71, endPoint x: 646, endPoint y: 62, distance: 86.2
click at [646, 63] on div "Overview" at bounding box center [741, 81] width 368 height 36
click at [646, 63] on h1 "Overview" at bounding box center [741, 69] width 349 height 12
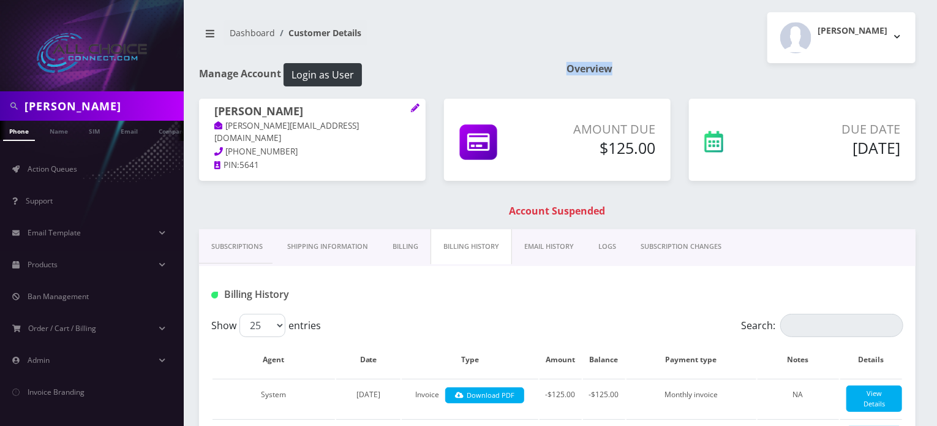
drag, startPoint x: 563, startPoint y: 66, endPoint x: 642, endPoint y: 64, distance: 79.1
click at [642, 64] on div "Overview" at bounding box center [741, 81] width 368 height 36
click at [642, 64] on h1 "Overview" at bounding box center [741, 69] width 349 height 12
drag, startPoint x: 632, startPoint y: 66, endPoint x: 548, endPoint y: 66, distance: 83.9
click at [548, 66] on div "Manage Account Login as User Overview" at bounding box center [557, 81] width 735 height 36
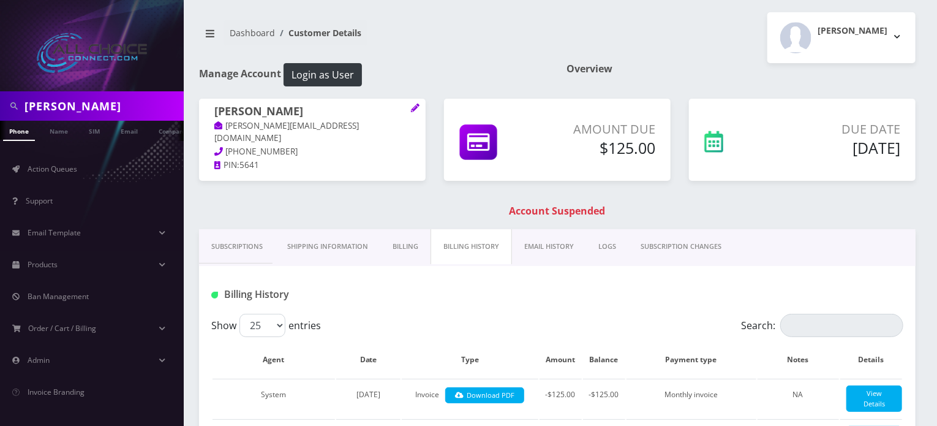
click at [548, 66] on div "Manage Account Login as User" at bounding box center [374, 81] width 368 height 36
drag, startPoint x: 548, startPoint y: 66, endPoint x: 667, endPoint y: 67, distance: 118.2
click at [667, 67] on div "Manage Account Login as User Overview" at bounding box center [557, 81] width 735 height 36
click at [667, 67] on h1 "Overview" at bounding box center [741, 69] width 349 height 12
drag, startPoint x: 557, startPoint y: 68, endPoint x: 656, endPoint y: 66, distance: 98.6
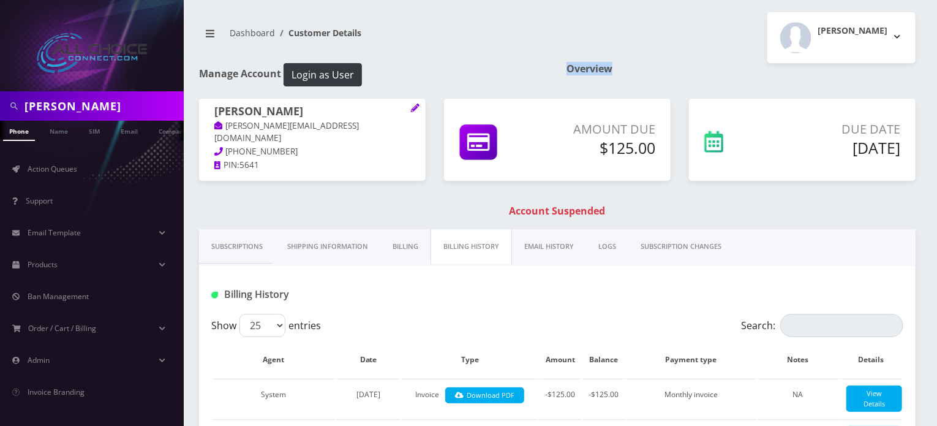
click at [656, 66] on div "Overview" at bounding box center [741, 81] width 368 height 36
click at [657, 66] on h1 "Overview" at bounding box center [741, 69] width 349 height 12
drag, startPoint x: 646, startPoint y: 66, endPoint x: 531, endPoint y: 67, distance: 115.8
click at [531, 67] on div "Manage Account Login as User Overview" at bounding box center [557, 81] width 735 height 36
click at [527, 67] on h1 "Manage Account Login as User" at bounding box center [373, 74] width 349 height 23
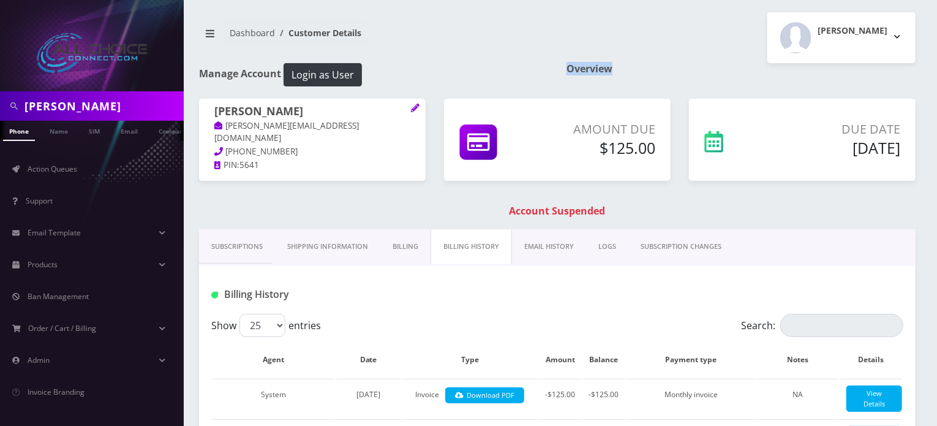
drag, startPoint x: 554, startPoint y: 66, endPoint x: 652, endPoint y: 65, distance: 97.4
click at [652, 65] on div "Manage Account Login as User Overview" at bounding box center [557, 81] width 735 height 36
click at [654, 63] on h1 "Overview" at bounding box center [741, 69] width 349 height 12
click at [645, 47] on div "Rob W Logout" at bounding box center [741, 37] width 368 height 51
drag, startPoint x: 549, startPoint y: 63, endPoint x: 681, endPoint y: 66, distance: 131.7
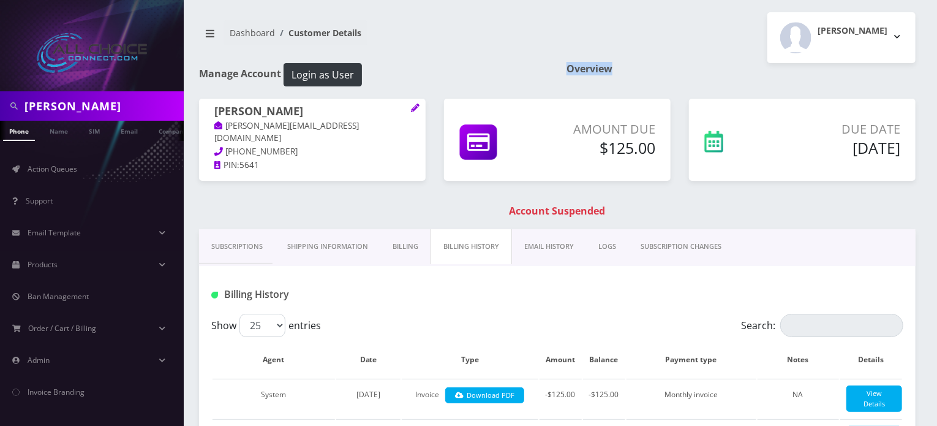
click at [681, 66] on div "Manage Account Login as User Overview" at bounding box center [557, 81] width 735 height 36
click at [681, 66] on h1 "Overview" at bounding box center [741, 69] width 349 height 12
drag, startPoint x: 652, startPoint y: 66, endPoint x: 546, endPoint y: 69, distance: 106.0
click at [546, 69] on div "Manage Account Login as User Overview" at bounding box center [557, 81] width 735 height 36
click at [545, 69] on h1 "Manage Account Login as User" at bounding box center [373, 74] width 349 height 23
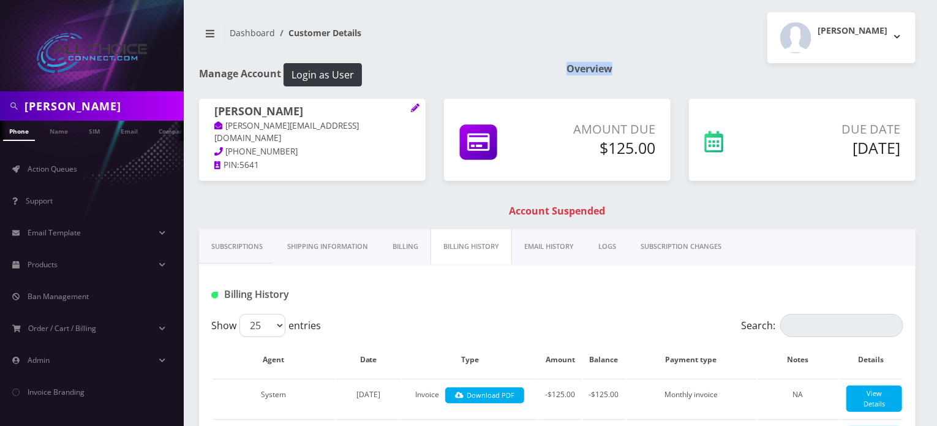
drag, startPoint x: 536, startPoint y: 68, endPoint x: 659, endPoint y: 68, distance: 123.1
click at [659, 68] on div "Manage Account Login as User Overview" at bounding box center [557, 81] width 735 height 36
click at [659, 68] on h1 "Overview" at bounding box center [741, 69] width 349 height 12
click at [652, 45] on div "Rob W Logout" at bounding box center [741, 37] width 368 height 51
drag, startPoint x: 555, startPoint y: 55, endPoint x: 629, endPoint y: 70, distance: 75.2
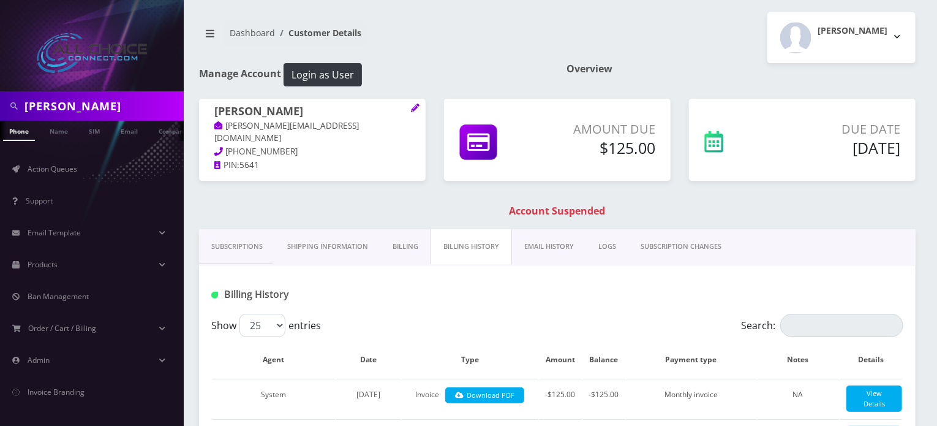
click at [629, 70] on h1 "Overview" at bounding box center [741, 69] width 349 height 12
drag, startPoint x: 616, startPoint y: 44, endPoint x: 546, endPoint y: 80, distance: 78.4
drag, startPoint x: 625, startPoint y: 71, endPoint x: 532, endPoint y: 65, distance: 93.3
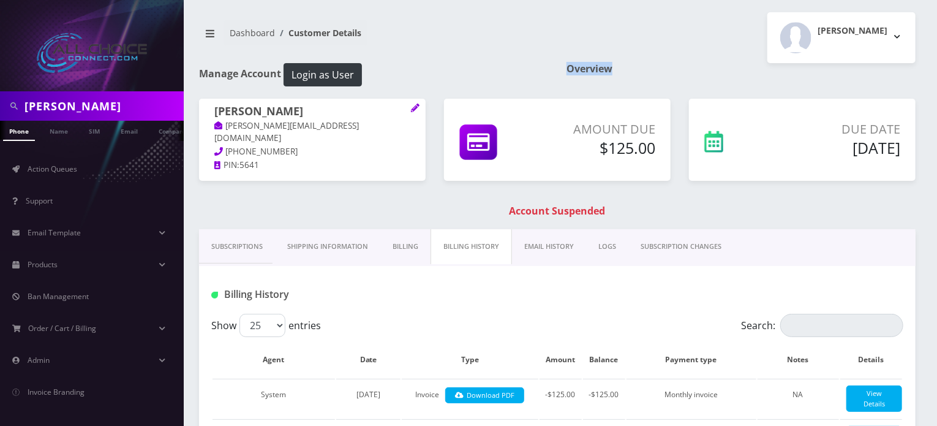
click at [532, 65] on div "Manage Account Login as User Overview" at bounding box center [557, 81] width 735 height 36
click at [532, 65] on h1 "Manage Account Login as User" at bounding box center [373, 74] width 349 height 23
drag, startPoint x: 551, startPoint y: 68, endPoint x: 634, endPoint y: 69, distance: 82.7
click at [634, 69] on div "Manage Account Login as User Overview" at bounding box center [557, 81] width 735 height 36
click at [567, 73] on h1 "Overview" at bounding box center [741, 69] width 349 height 12
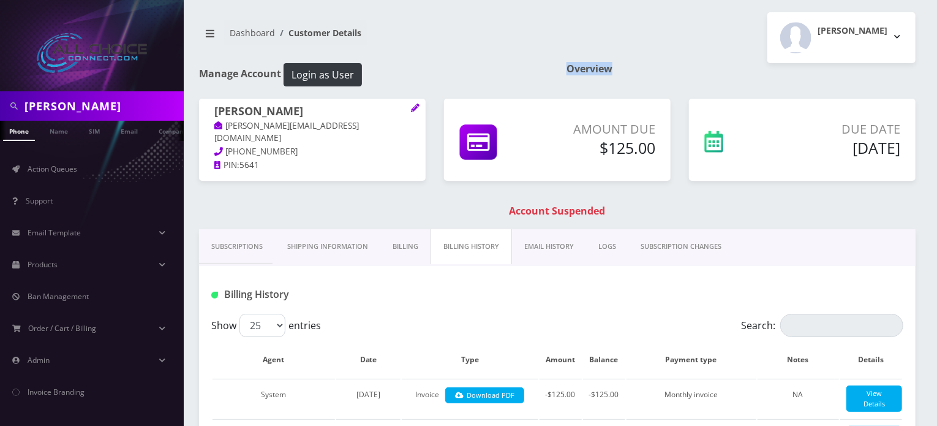
drag, startPoint x: 551, startPoint y: 73, endPoint x: 636, endPoint y: 70, distance: 84.6
click at [636, 70] on div "Manage Account Login as User Overview" at bounding box center [557, 81] width 735 height 36
click at [636, 70] on h1 "Overview" at bounding box center [741, 69] width 349 height 12
click at [629, 47] on div "Rob W Logout" at bounding box center [741, 37] width 368 height 51
click at [882, 30] on h2 "Rob W" at bounding box center [853, 31] width 70 height 10
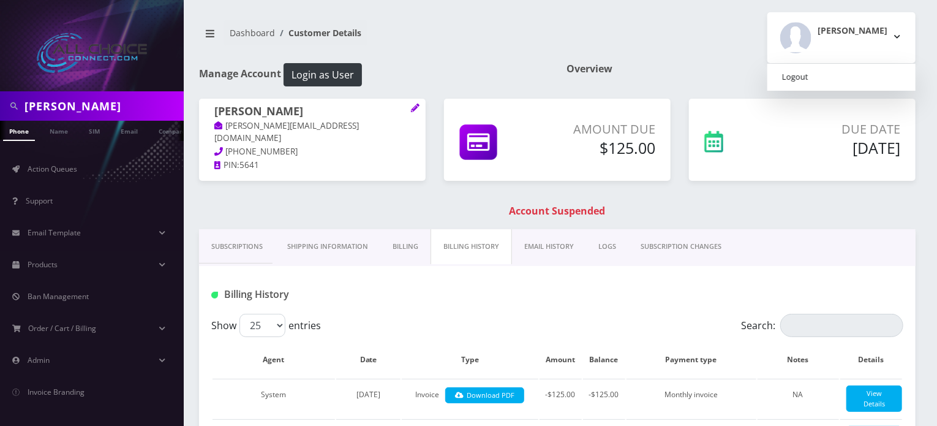
click at [840, 77] on link "Logout" at bounding box center [842, 77] width 148 height 17
